Goal: Task Accomplishment & Management: Use online tool/utility

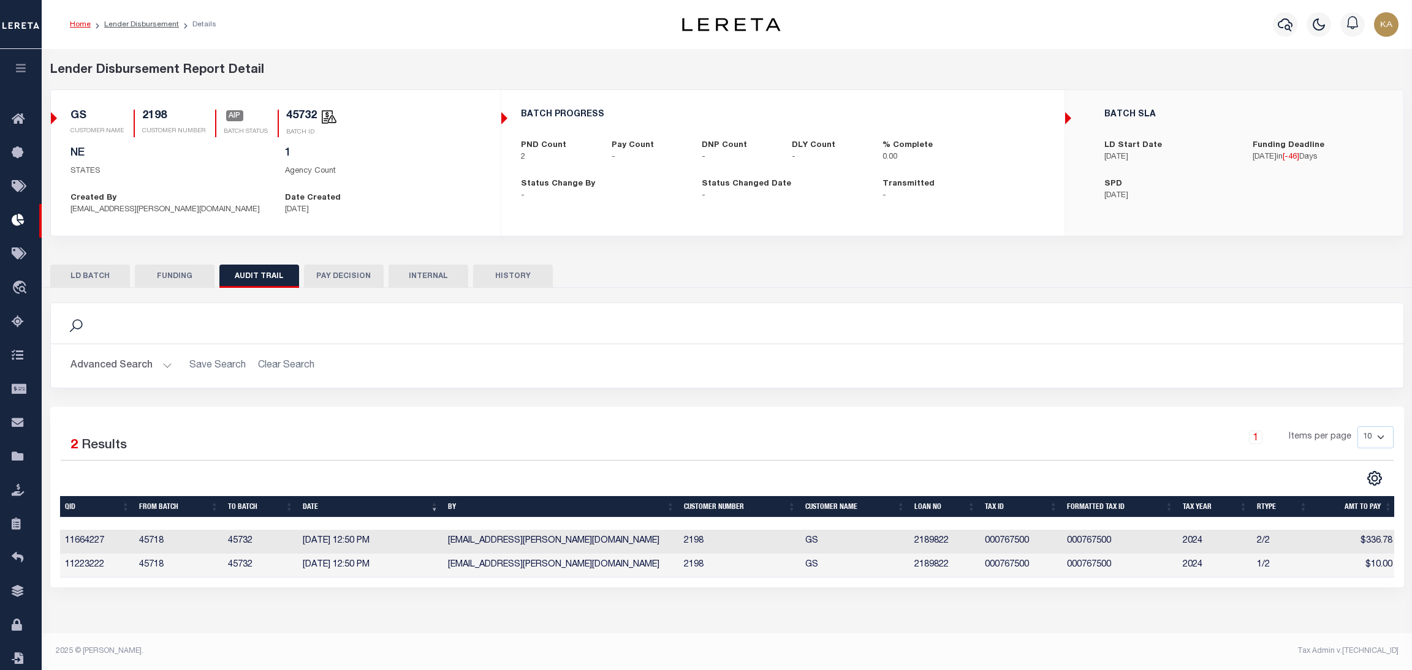
click at [120, 267] on button "LD BATCH" at bounding box center [90, 276] width 80 height 23
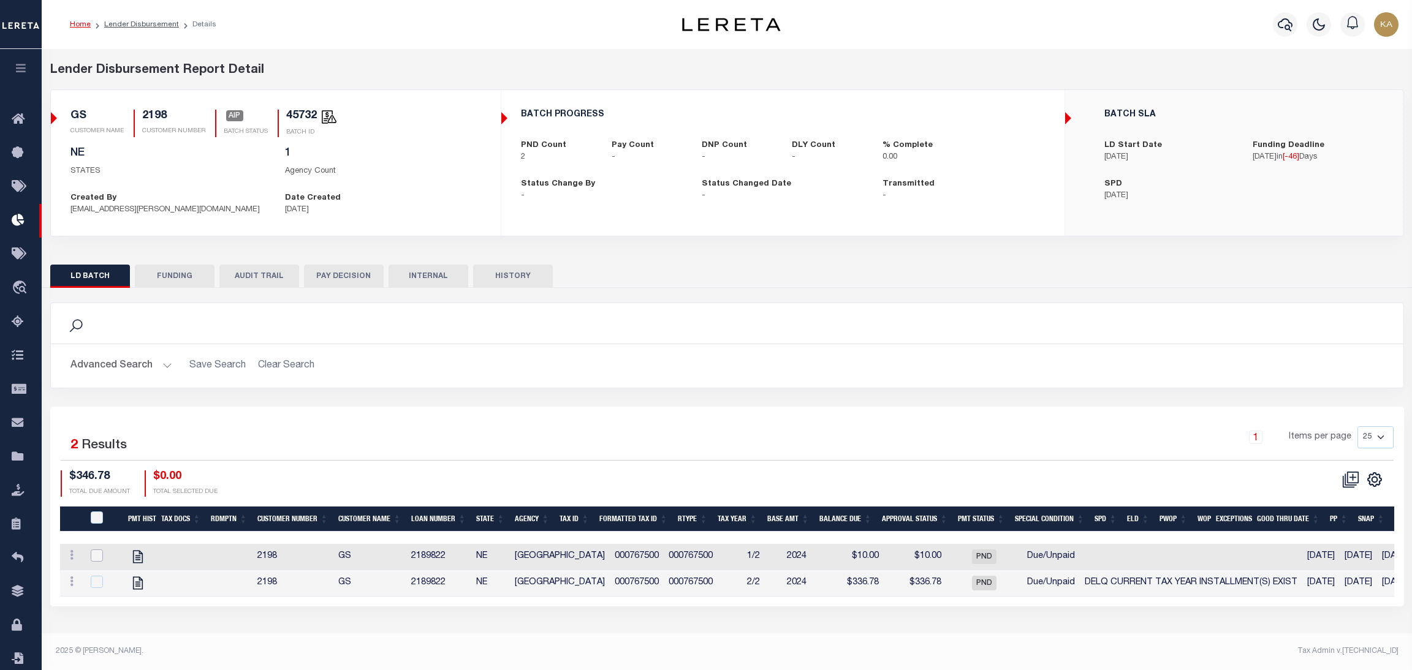
click at [93, 557] on input "checkbox" at bounding box center [97, 556] width 12 height 12
checkbox input "true"
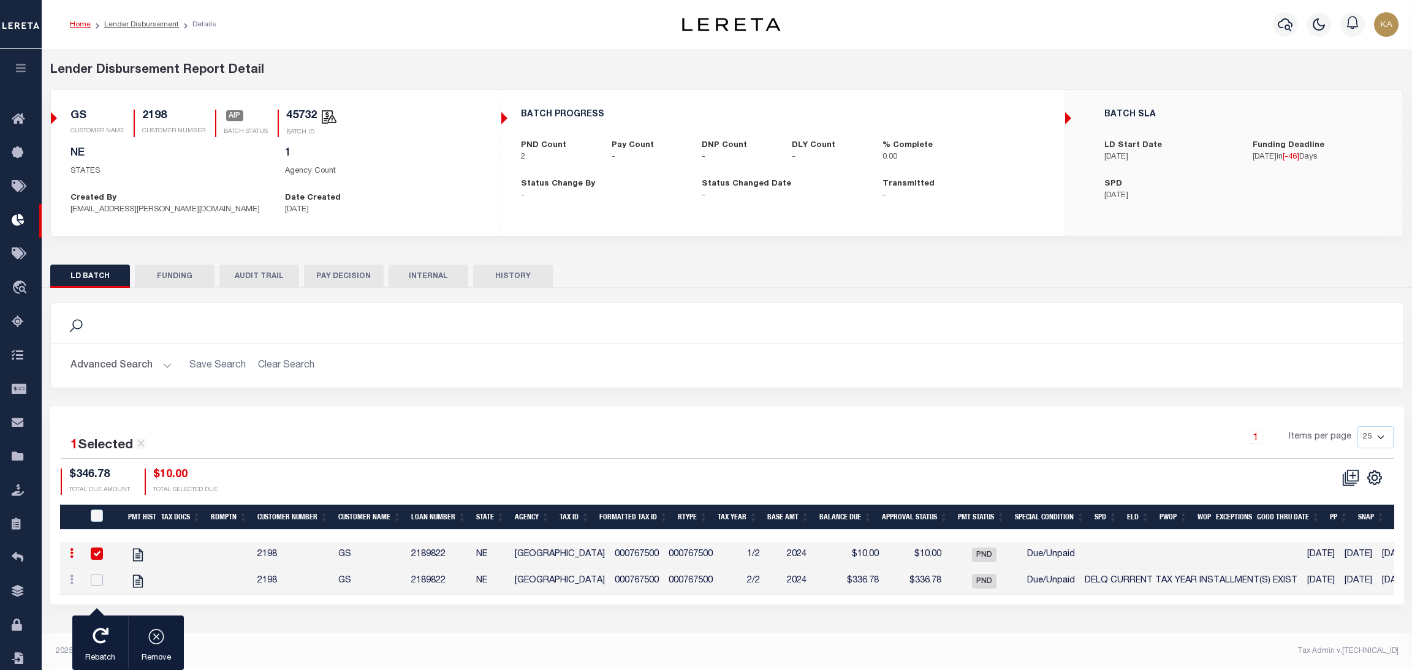
click at [99, 584] on input "checkbox" at bounding box center [97, 580] width 12 height 12
checkbox input "true"
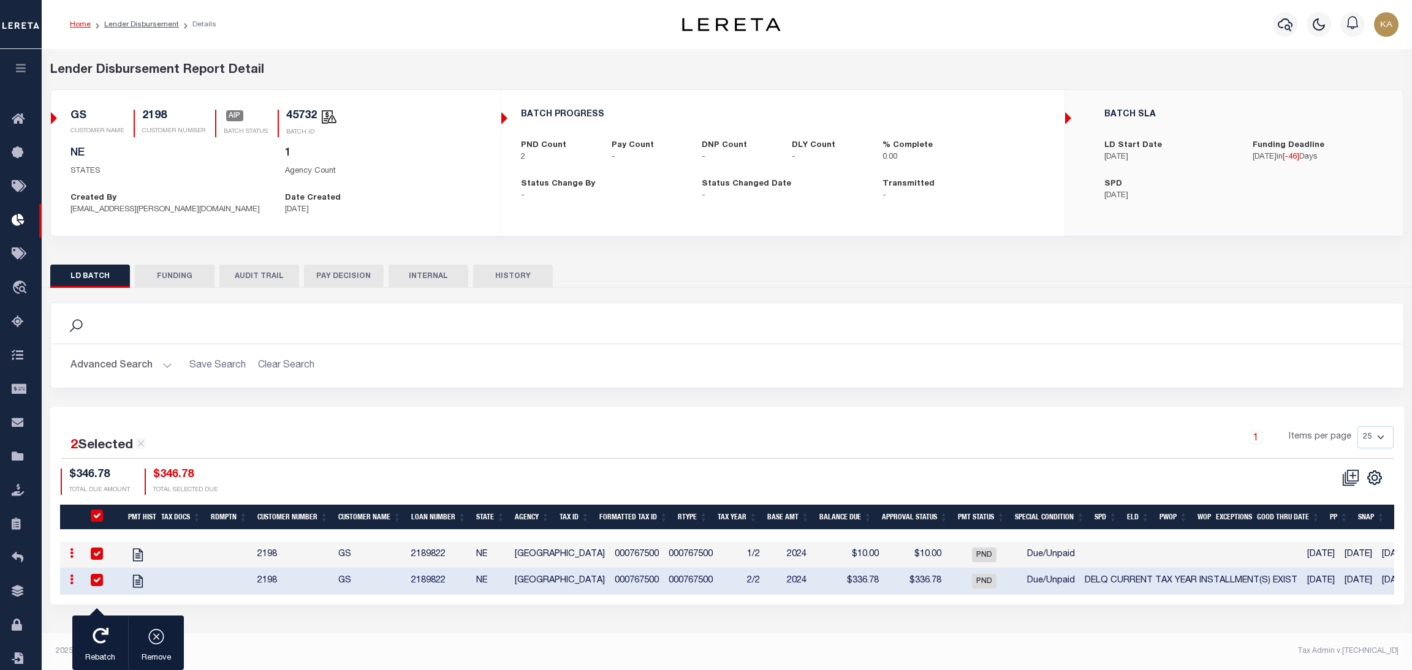
click at [96, 556] on input "checkbox" at bounding box center [97, 554] width 12 height 12
checkbox input "false"
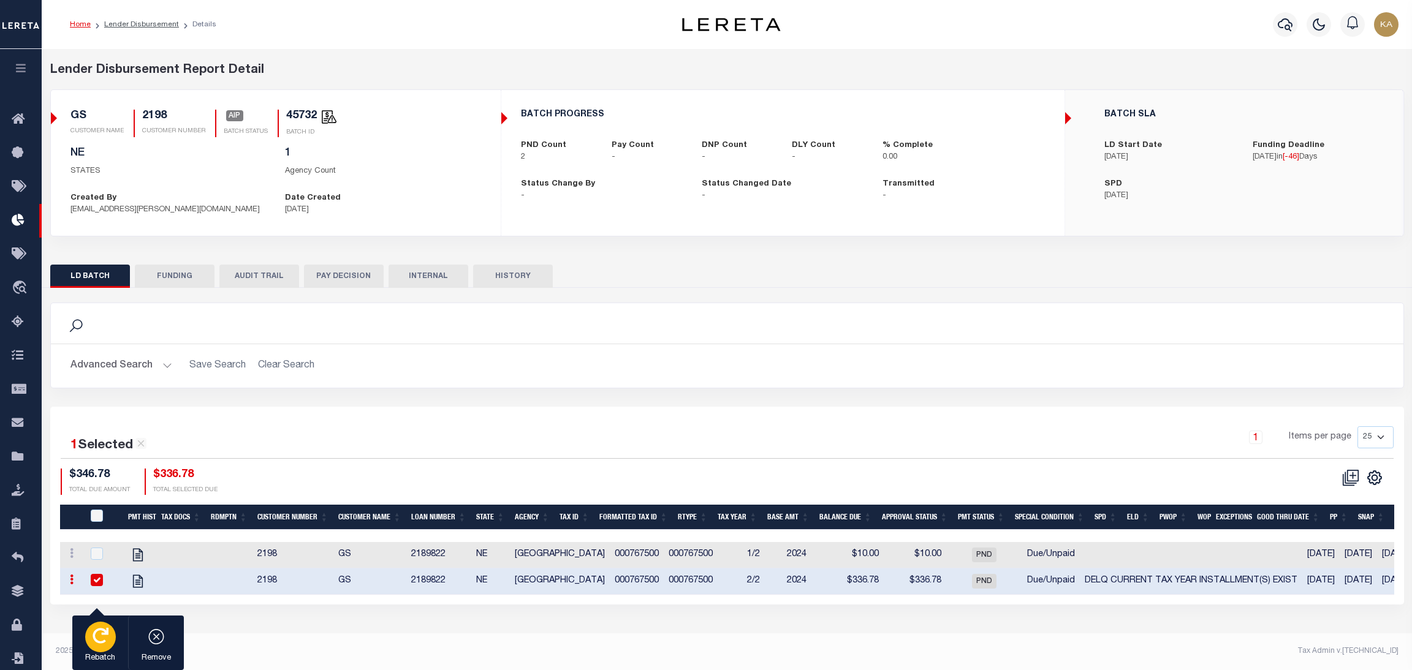
click at [102, 641] on icon "button" at bounding box center [101, 636] width 16 height 16
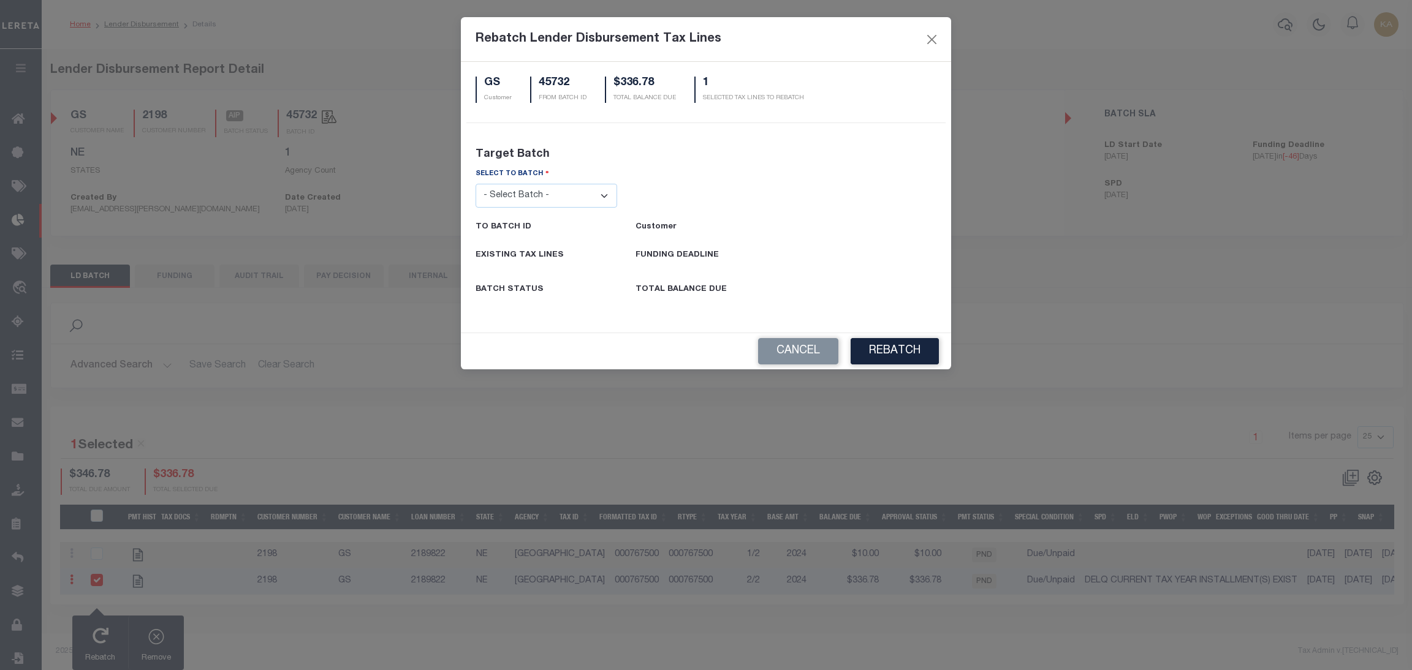
click at [538, 203] on select "- Select Batch - 24274 24276 24279 24283 24285 24513 24539 24542 24572 24604 24…" at bounding box center [547, 196] width 142 height 24
select select "45731"
click at [476, 184] on select "- Select Batch - 24274 24276 24279 24283 24285 24513 24539 24542 24572 24604 24…" at bounding box center [547, 196] width 142 height 24
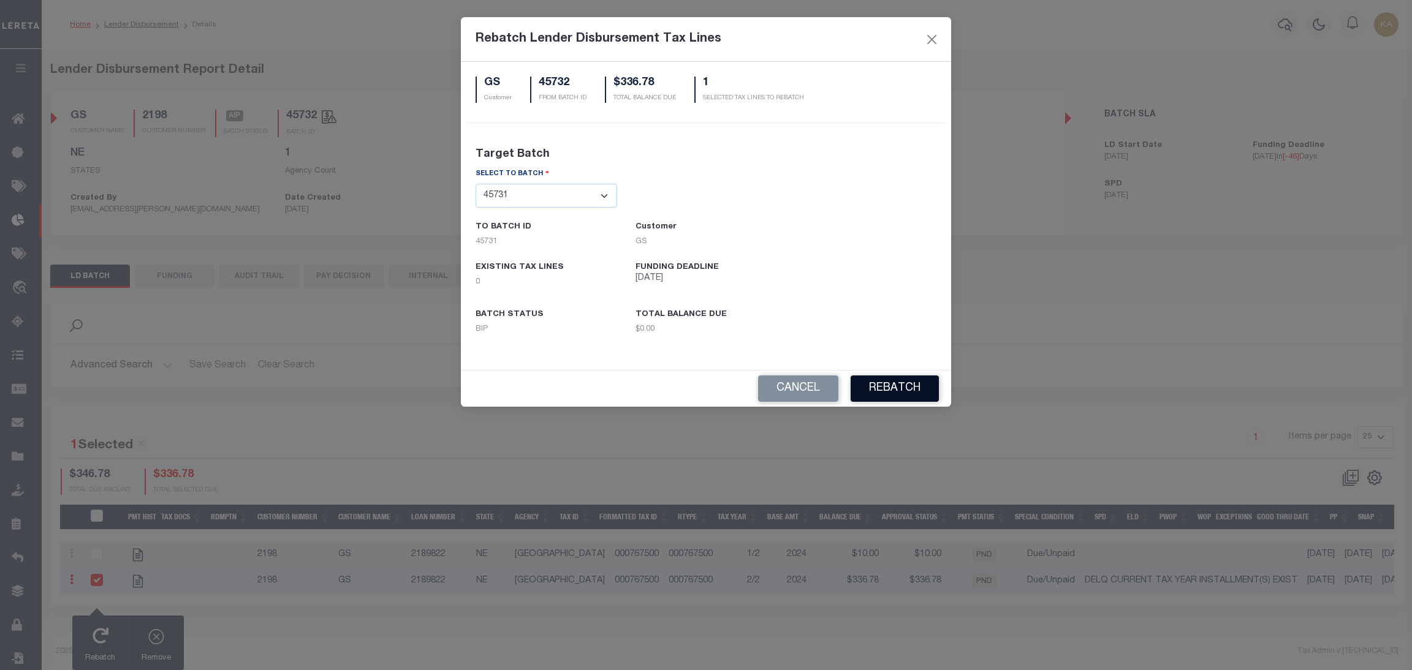
click at [896, 387] on button "REBATCH" at bounding box center [895, 389] width 88 height 26
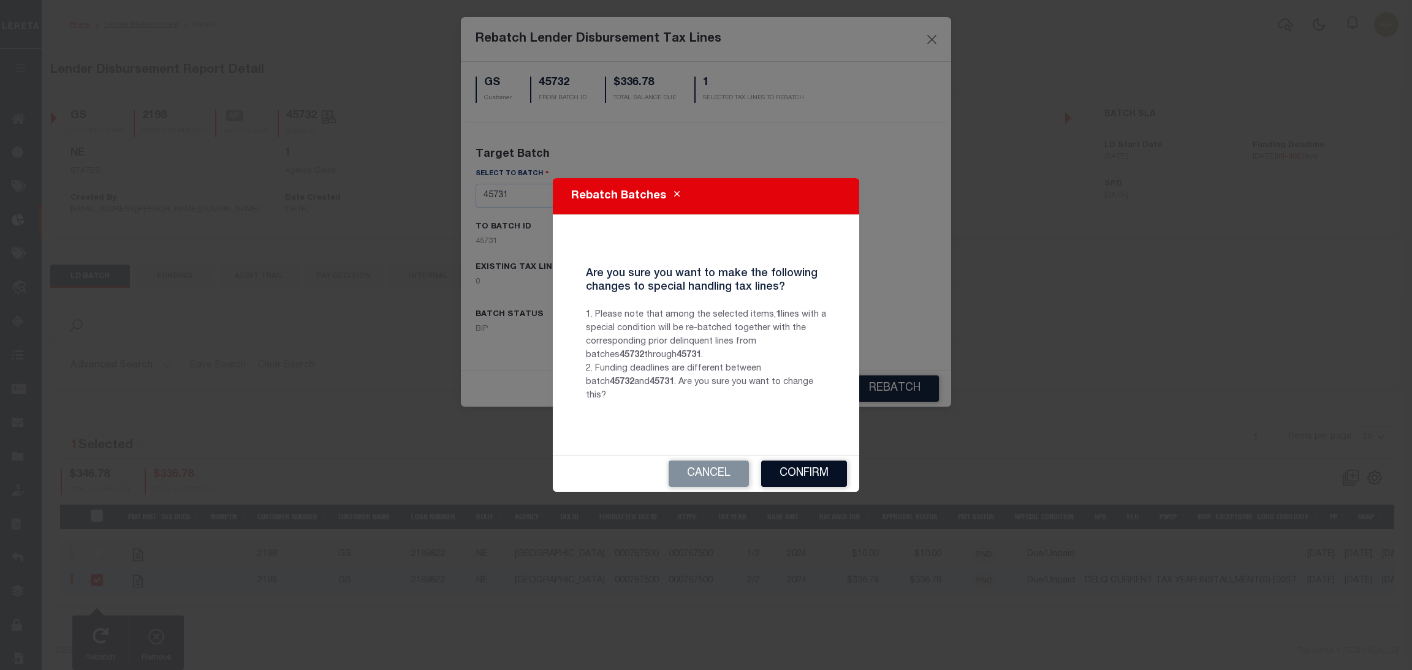
click at [789, 465] on button "Confirm" at bounding box center [804, 474] width 86 height 26
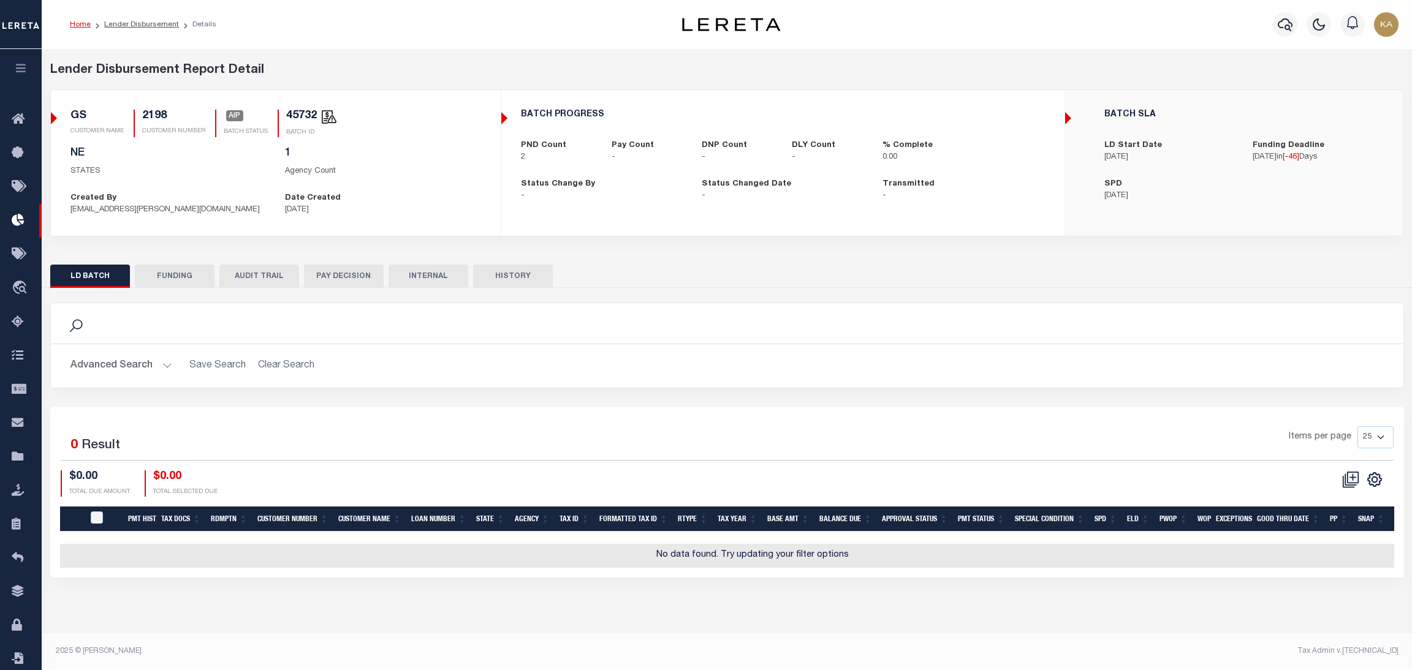
click at [288, 272] on button "AUDIT TRAIL" at bounding box center [259, 276] width 80 height 23
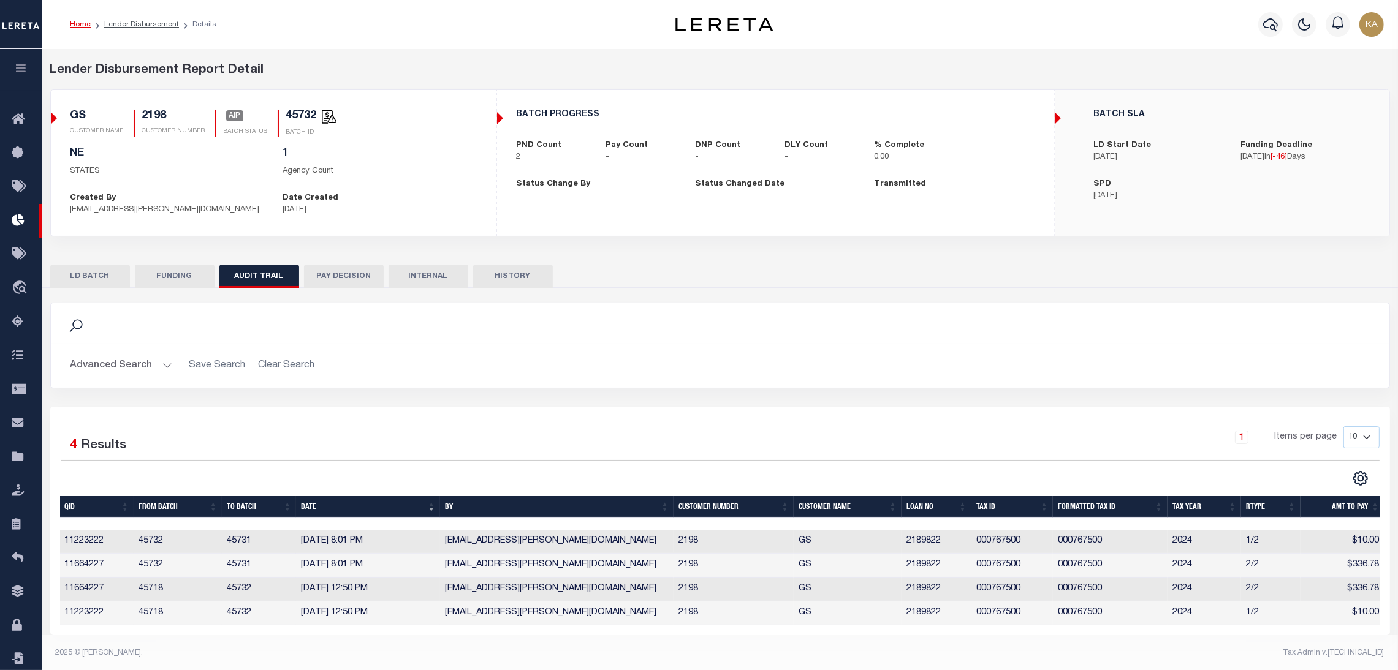
click at [504, 283] on button "HISTORY" at bounding box center [513, 276] width 80 height 23
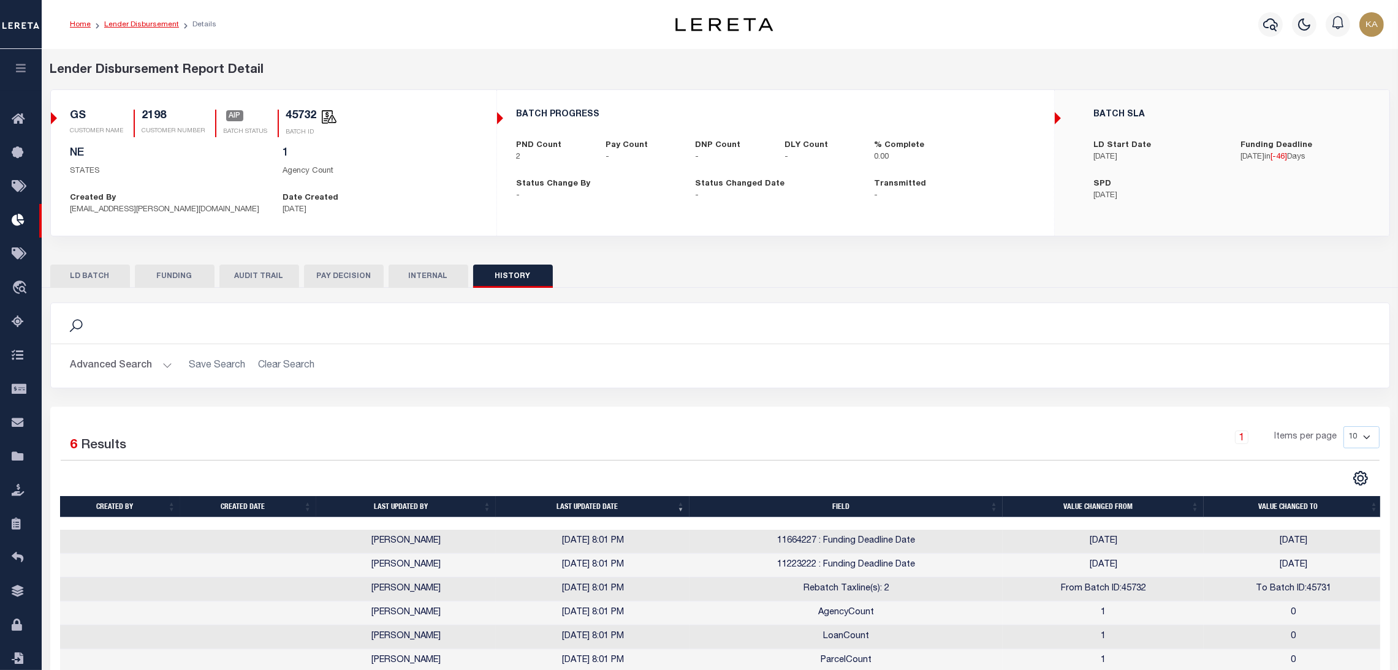
click at [161, 23] on link "Lender Disbursement" at bounding box center [141, 24] width 75 height 7
checkbox input "true"
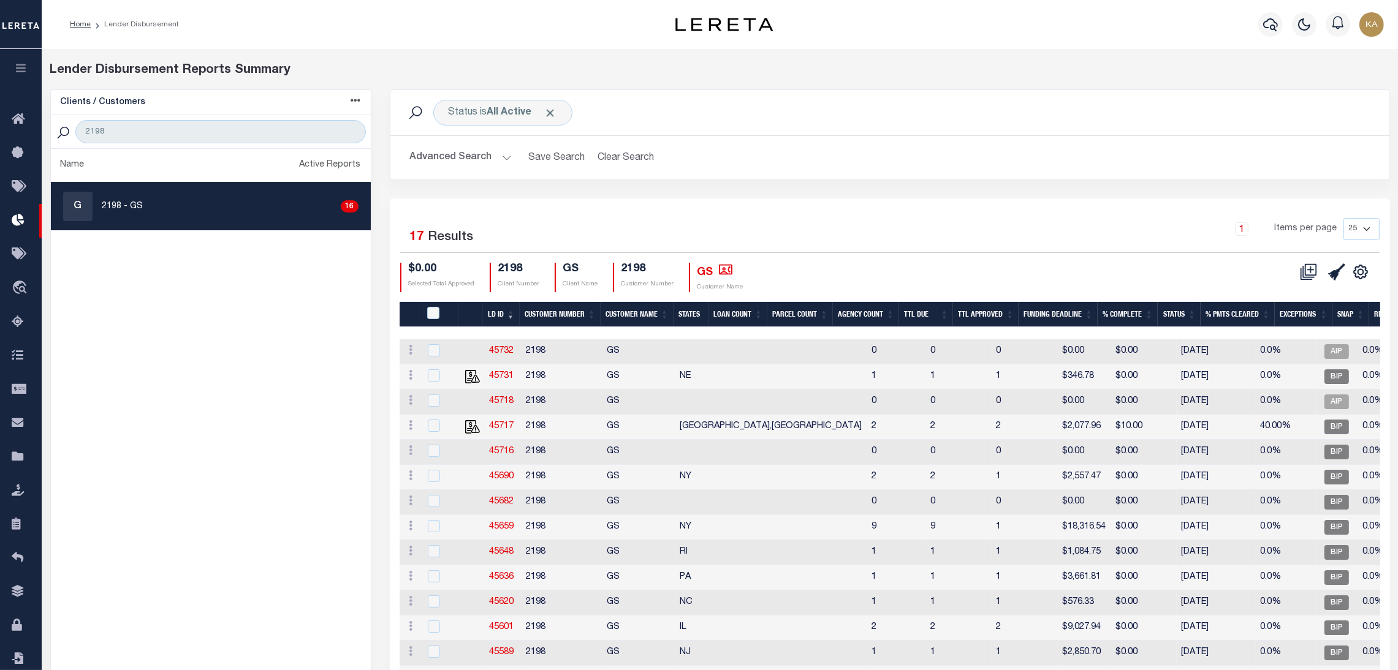
click at [496, 376] on link "45731" at bounding box center [502, 376] width 25 height 9
checkbox input "true"
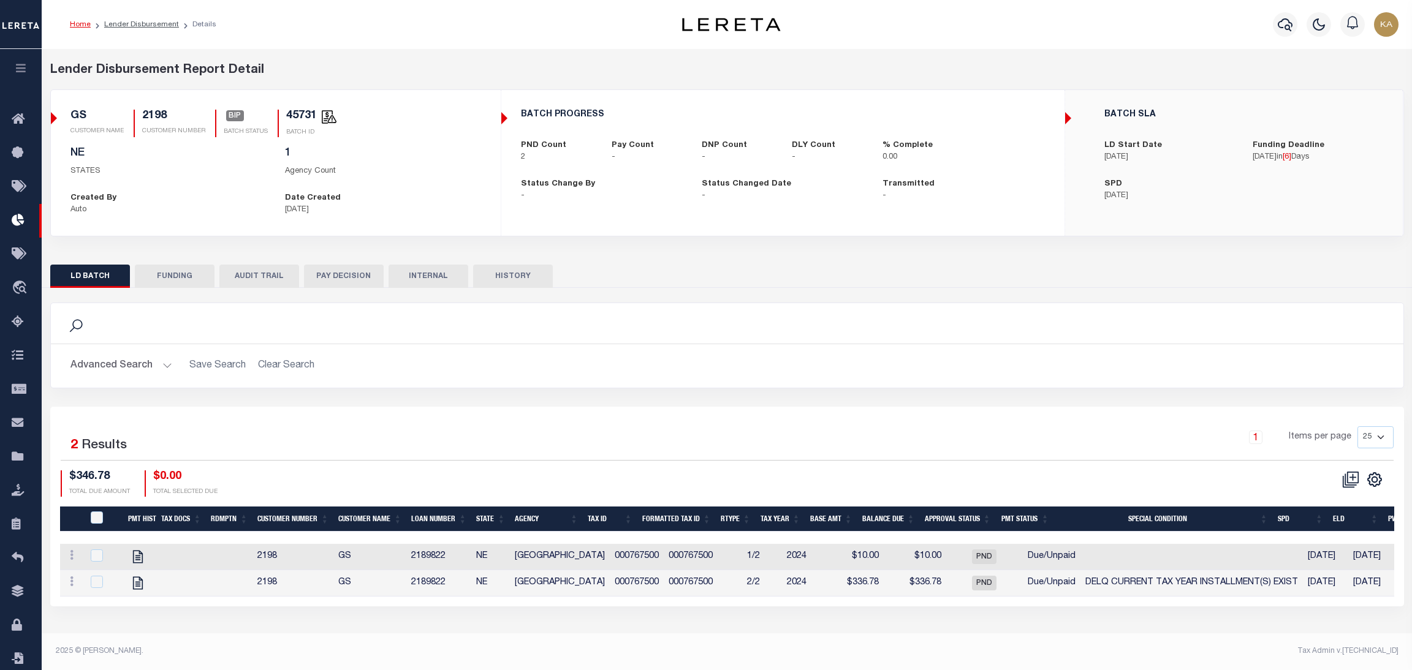
click at [282, 272] on button "AUDIT TRAIL" at bounding box center [259, 276] width 80 height 23
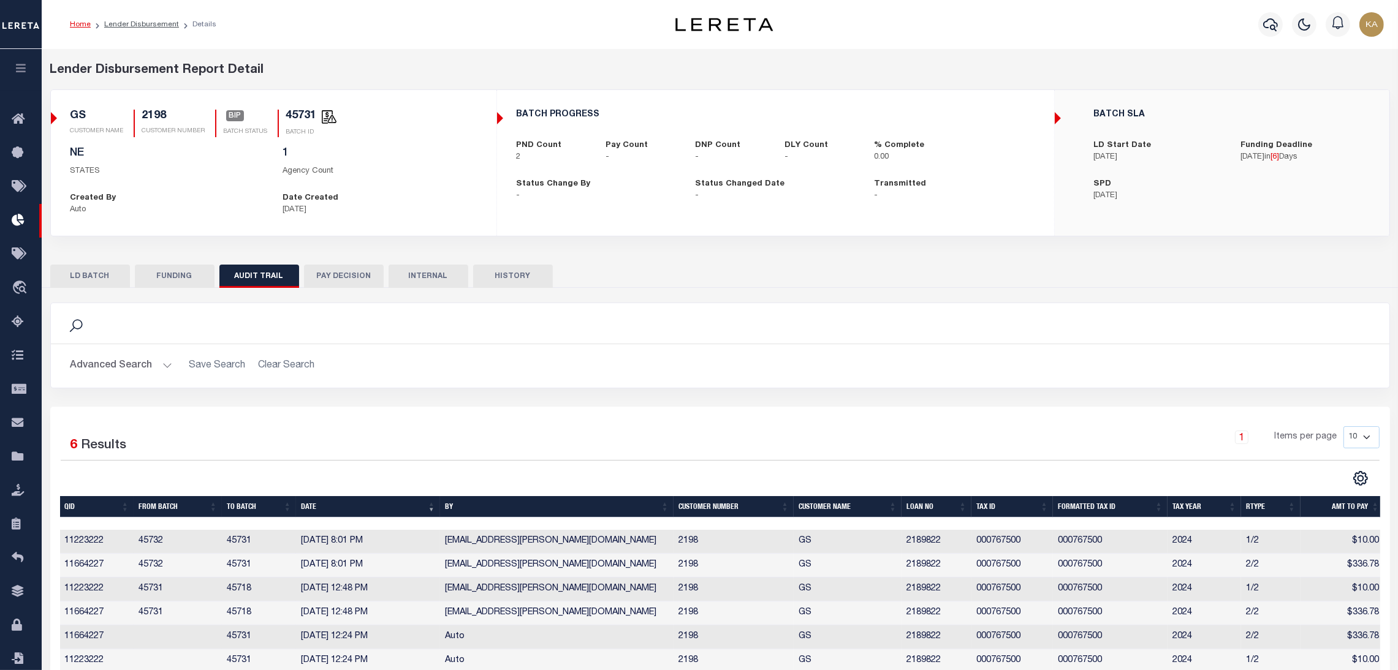
scroll to position [60, 0]
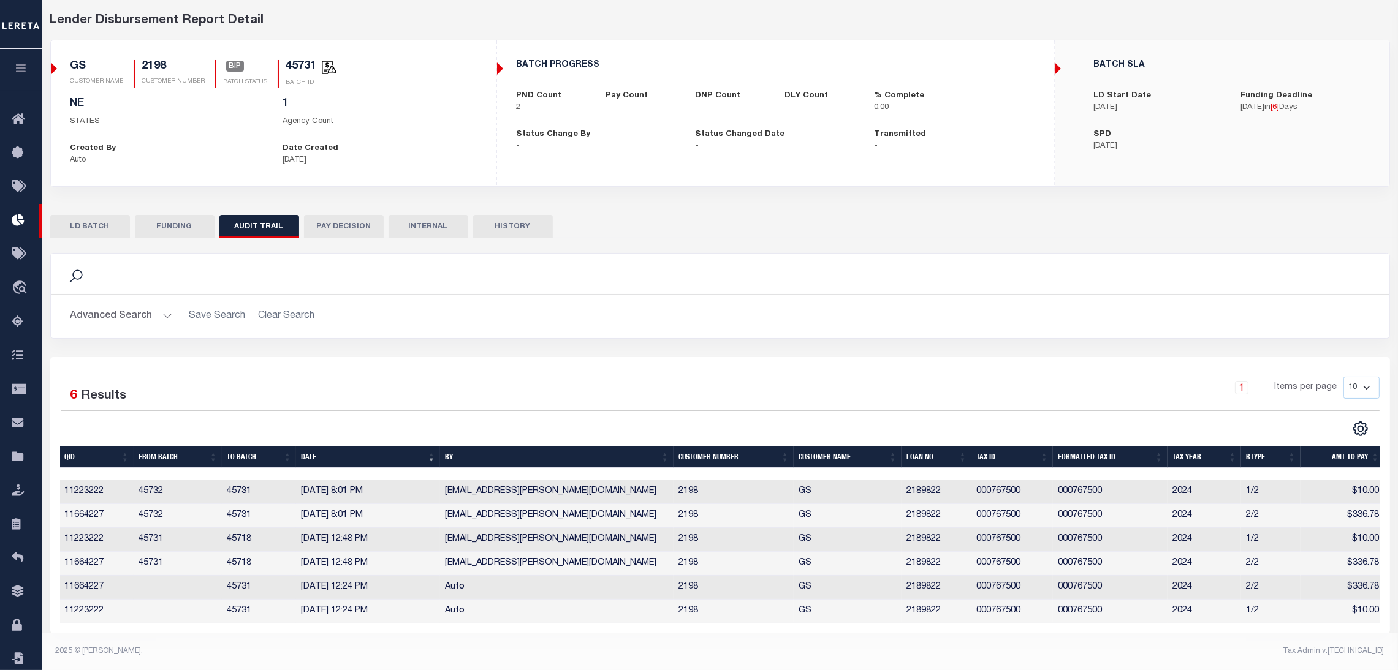
click at [501, 215] on button "HISTORY" at bounding box center [513, 226] width 80 height 23
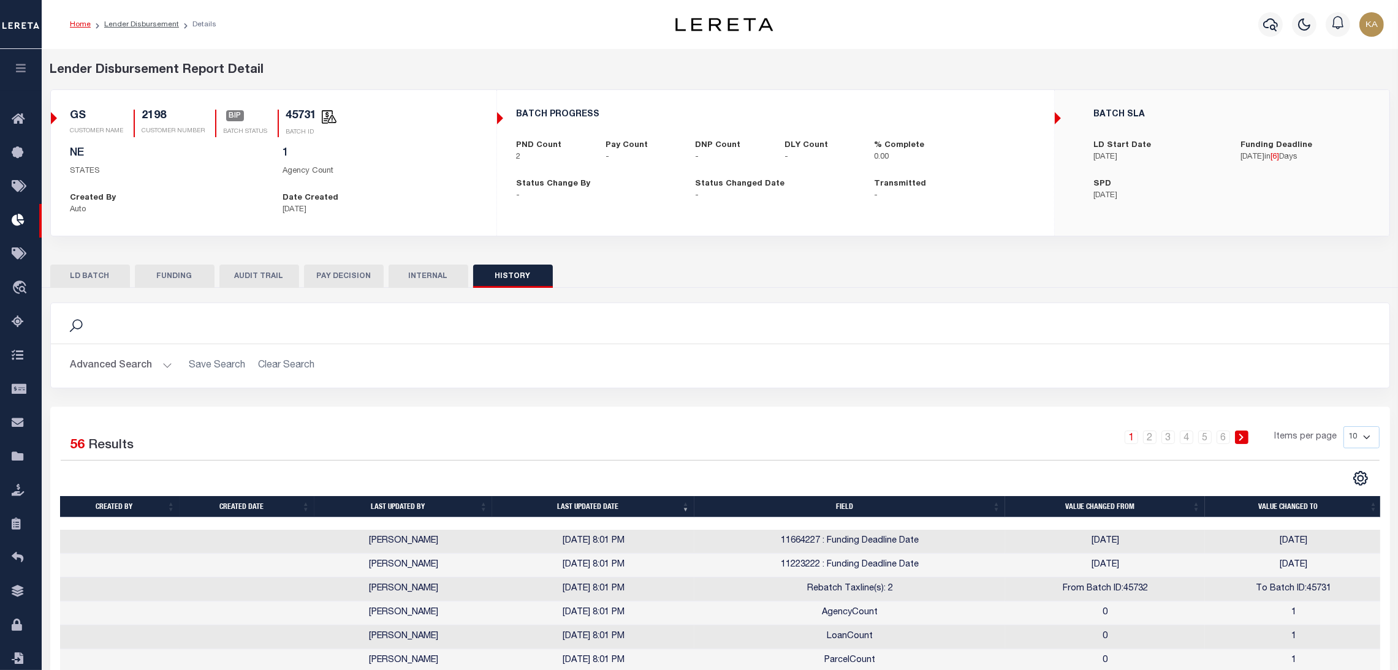
scroll to position [156, 0]
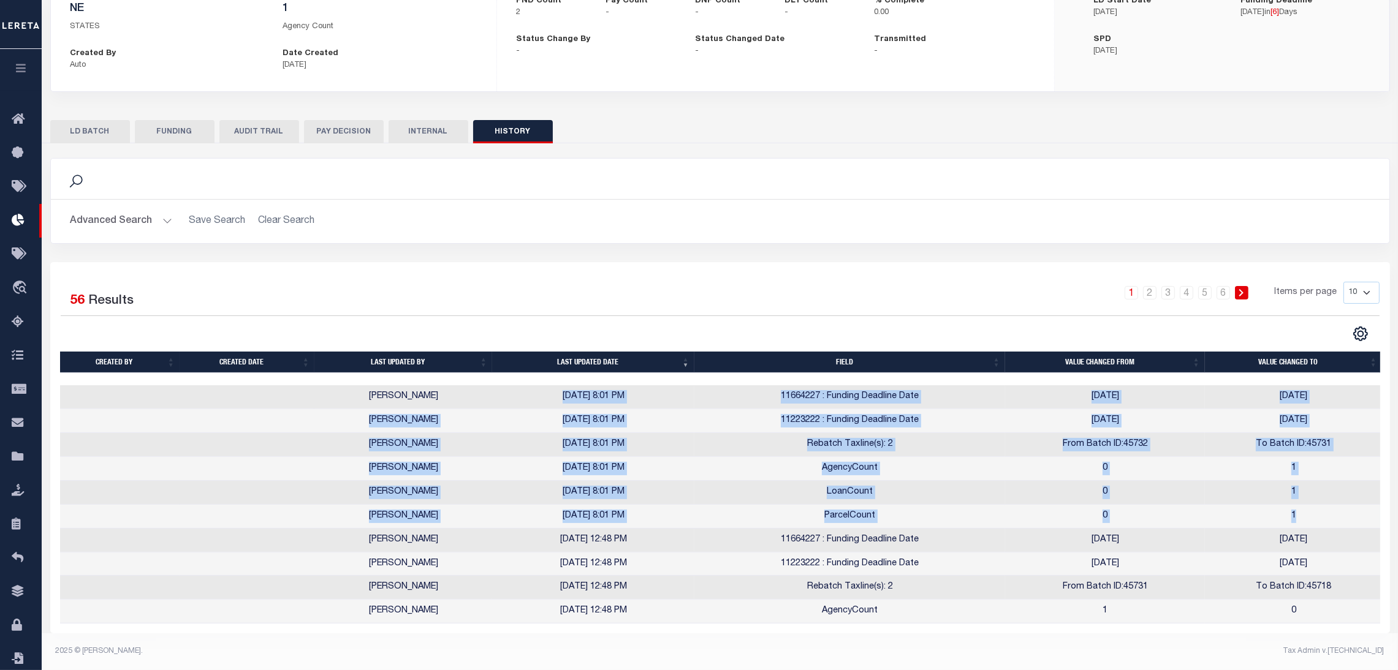
drag, startPoint x: 519, startPoint y: 385, endPoint x: 1297, endPoint y: 499, distance: 786.7
click at [1308, 511] on tbody "[PERSON_NAME] [DATE] 8:01 PM 11664227 : Funding Deadline Date [DATE] [DATE] [PE…" at bounding box center [721, 504] width 1323 height 238
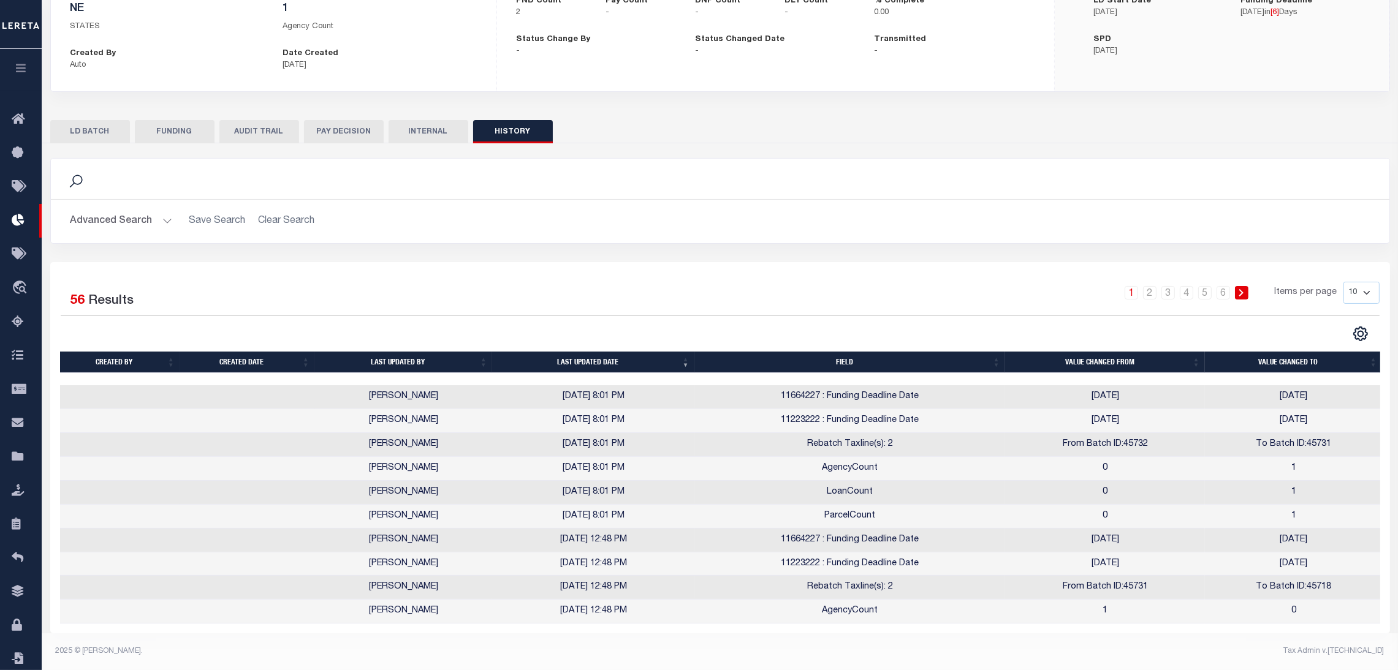
click at [866, 237] on div "Search Advanced Search Save Search Clear Search Is On" at bounding box center [720, 210] width 1358 height 104
